Goal: Check status: Check status

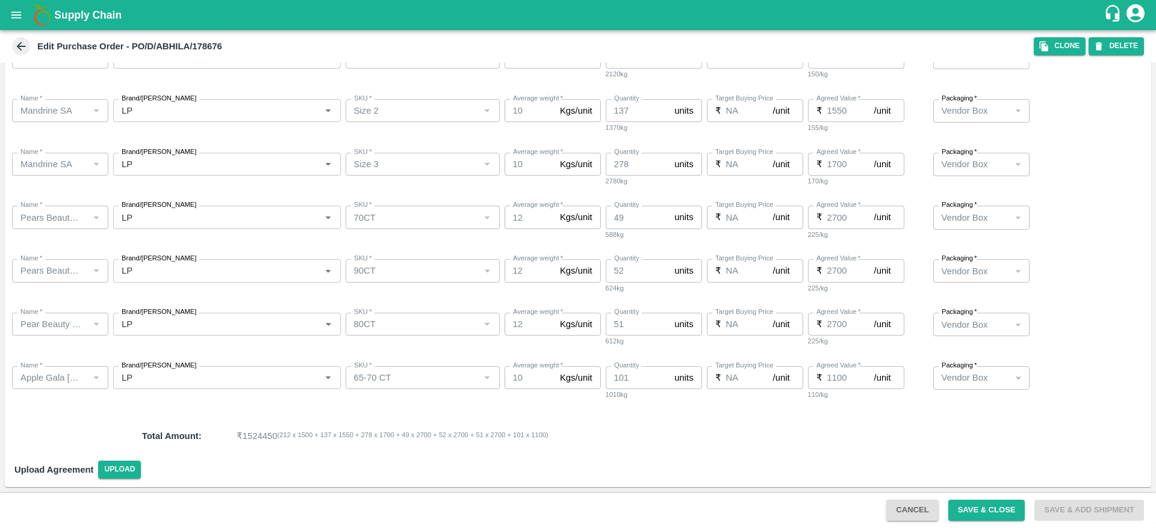
scroll to position [195, 0]
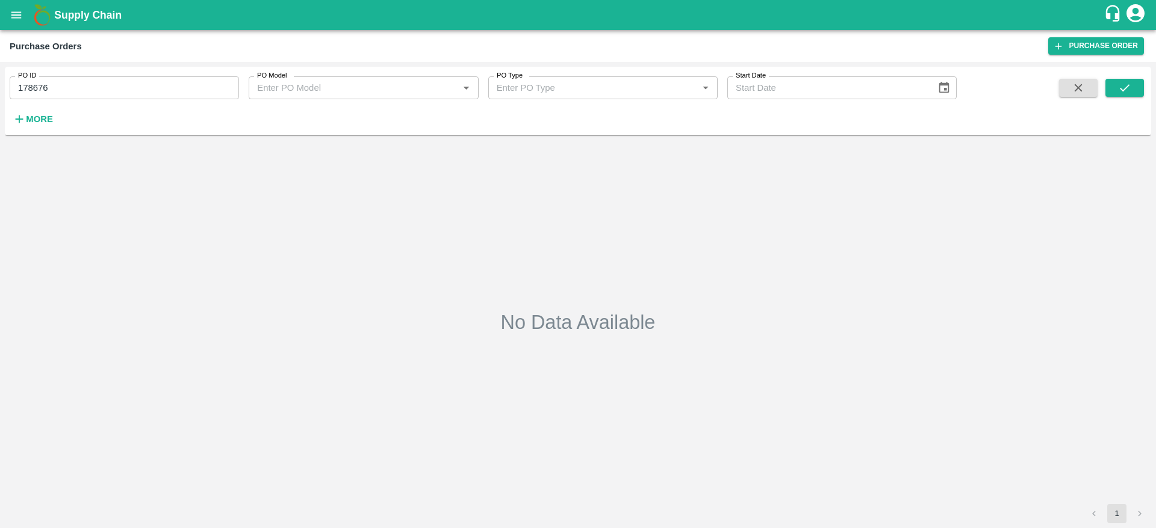
type input "178676"
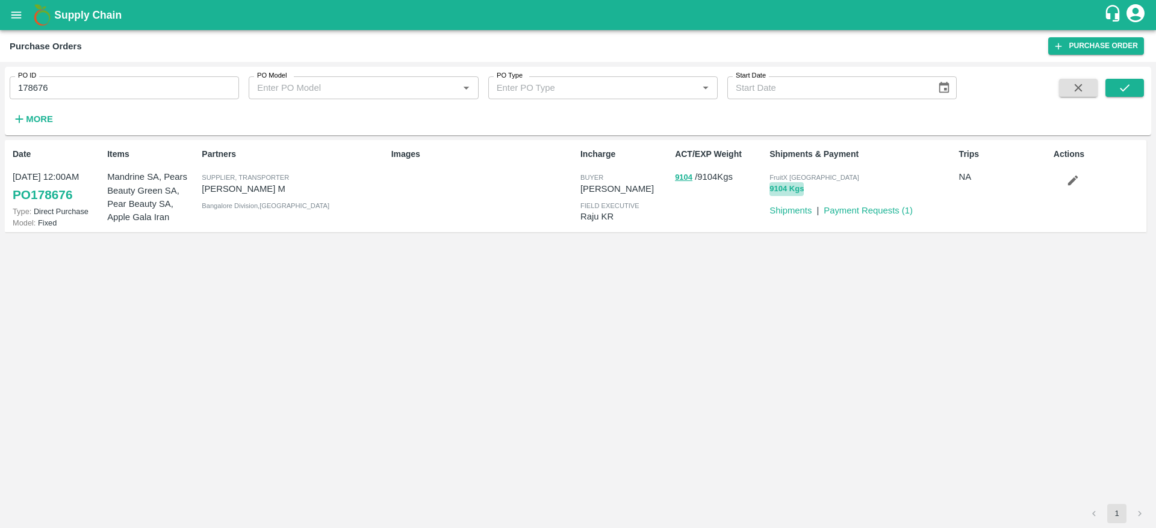
click at [801, 192] on button "9104 Kgs" at bounding box center [786, 189] width 34 height 14
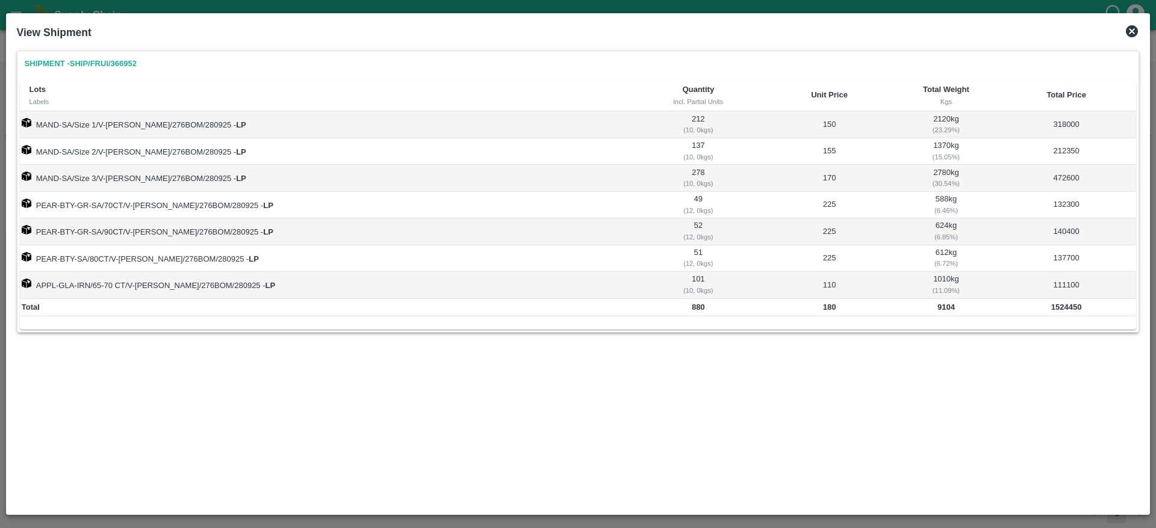
click at [1123, 33] on div "View Shipment" at bounding box center [578, 32] width 1132 height 26
click at [1127, 33] on icon at bounding box center [1132, 31] width 12 height 12
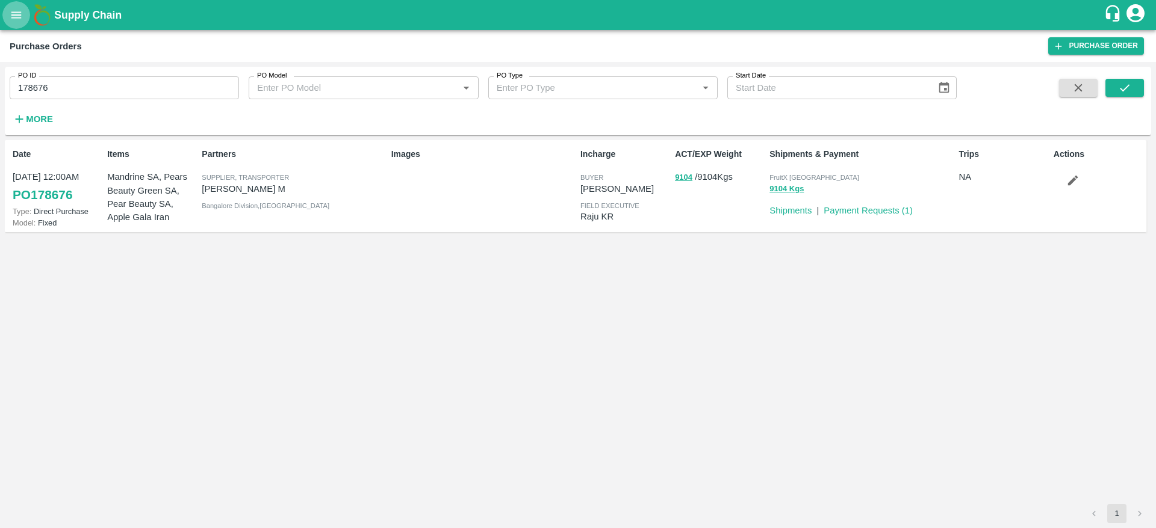
click at [25, 16] on button "open drawer" at bounding box center [16, 15] width 28 height 28
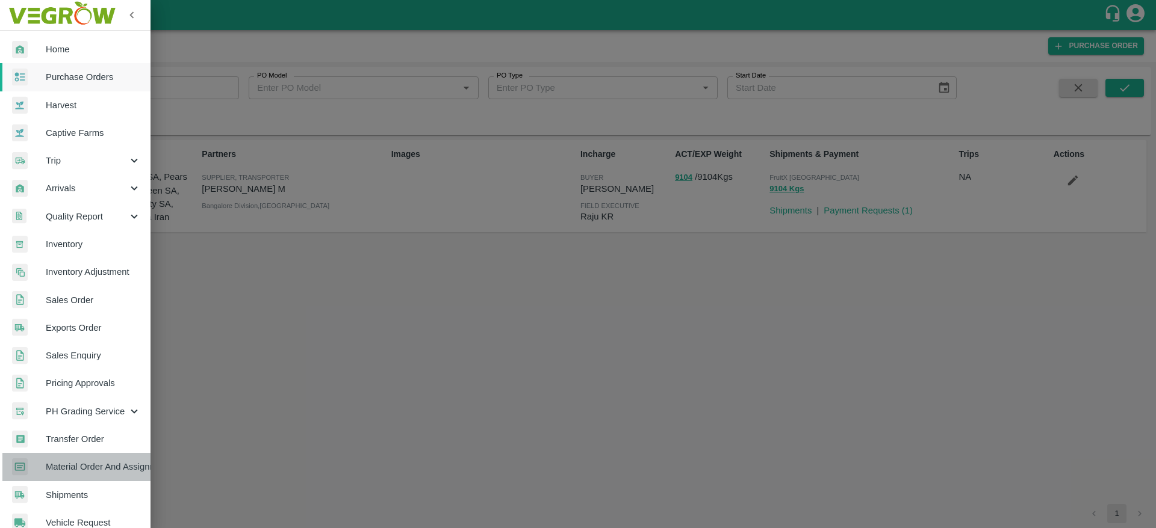
click at [96, 477] on link "Material Order And Assignment" at bounding box center [75, 467] width 150 height 28
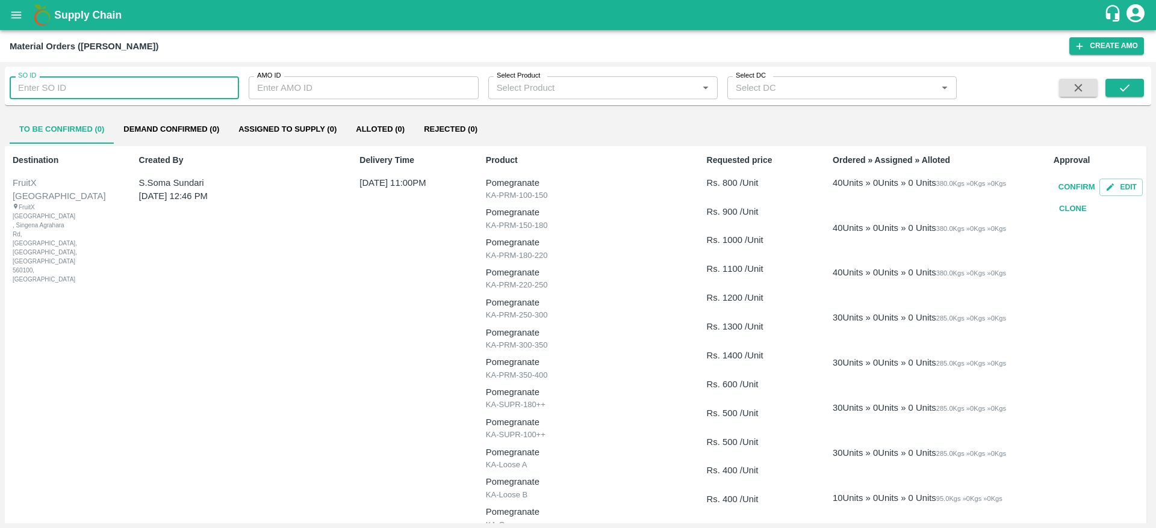
click at [138, 88] on input "SO ID" at bounding box center [124, 87] width 229 height 23
type input "606044"
click at [1107, 93] on button "submit" at bounding box center [1124, 88] width 39 height 18
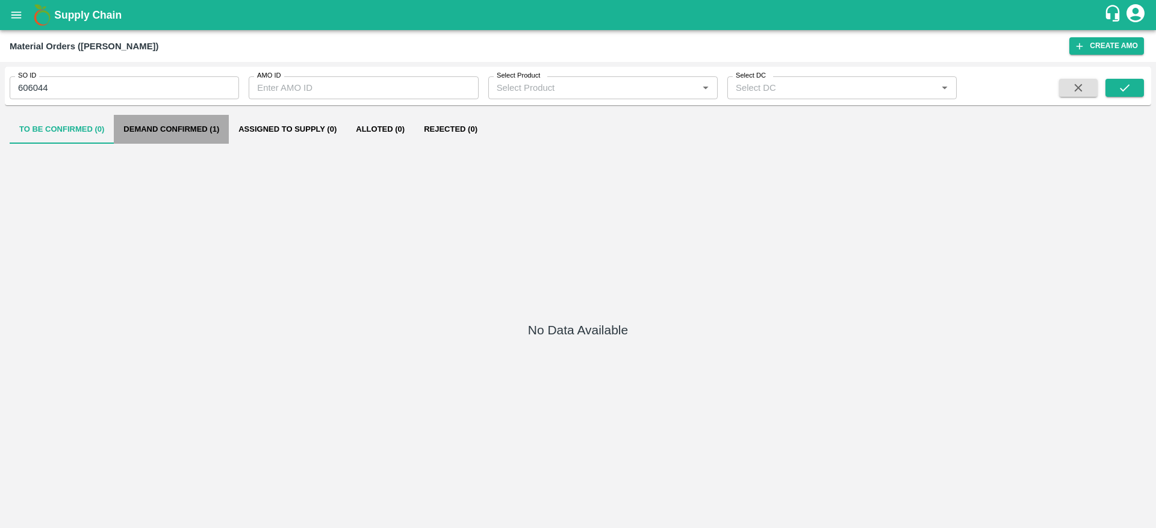
click at [196, 115] on button "Demand Confirmed (1)" at bounding box center [171, 129] width 115 height 29
